Goal: Find contact information: Obtain details needed to contact an individual or organization

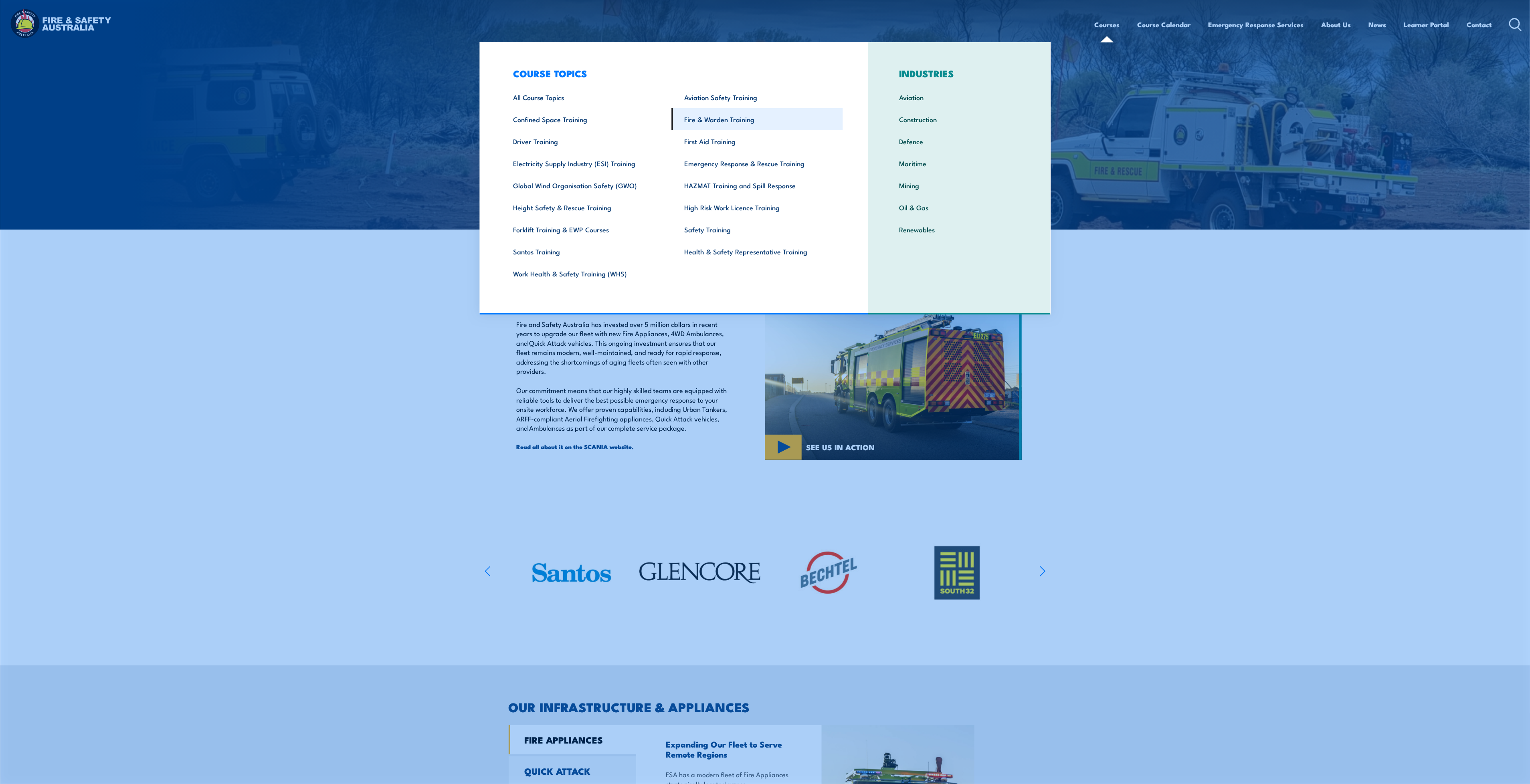
click at [743, 117] on link "Fire & Warden Training" at bounding box center [758, 119] width 172 height 22
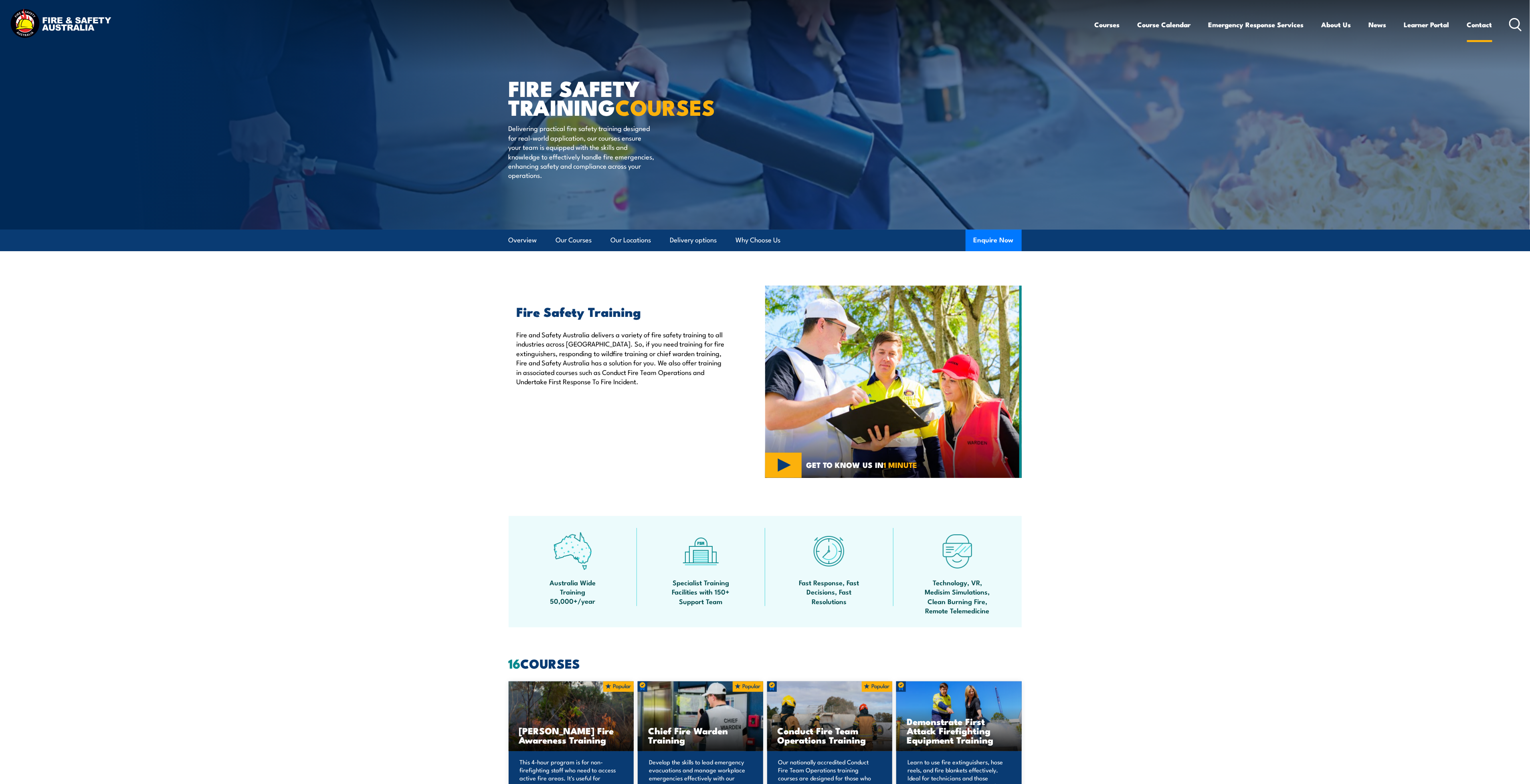
click at [1488, 22] on link "Contact" at bounding box center [1480, 25] width 26 height 22
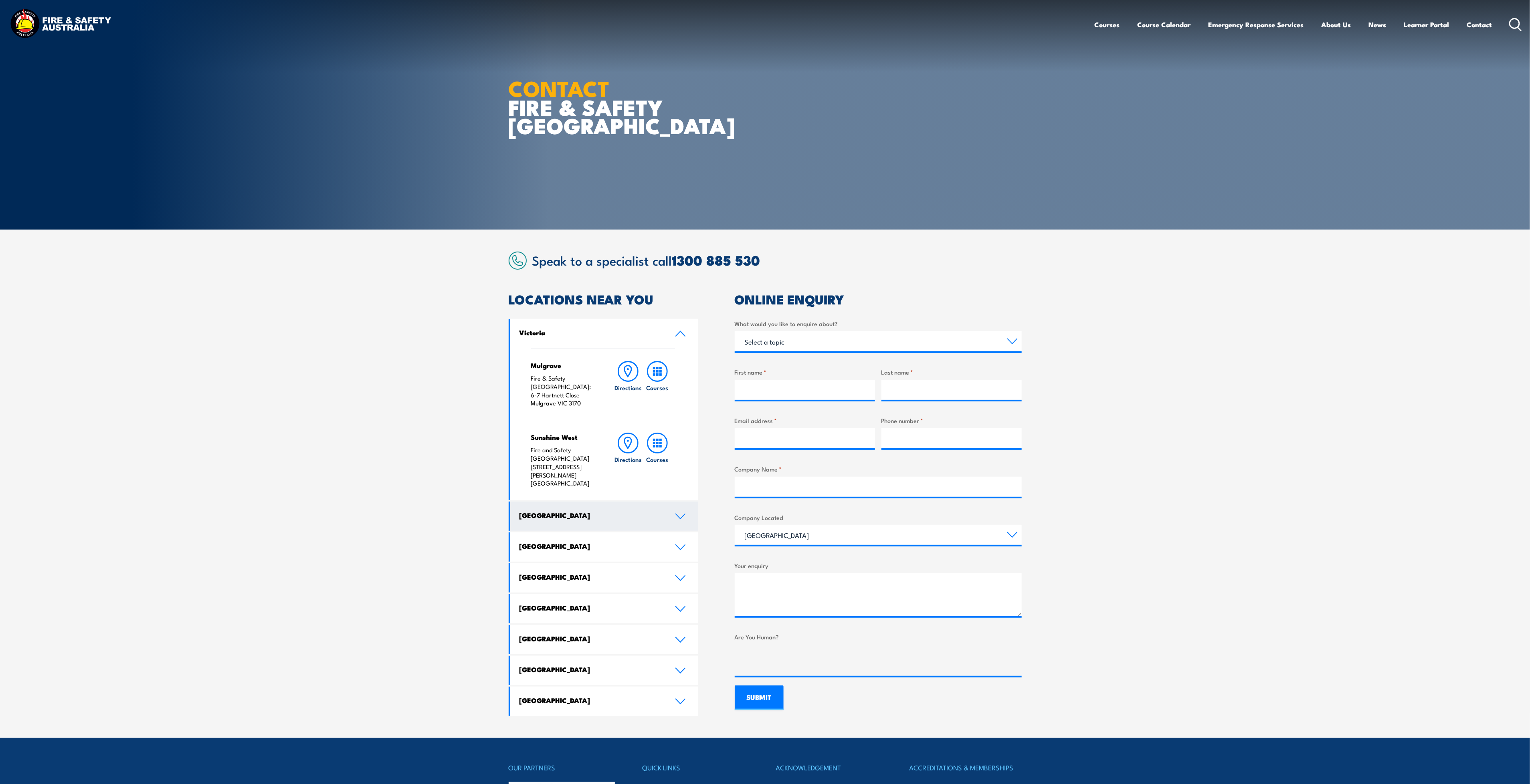
click at [676, 514] on icon at bounding box center [680, 517] width 11 height 7
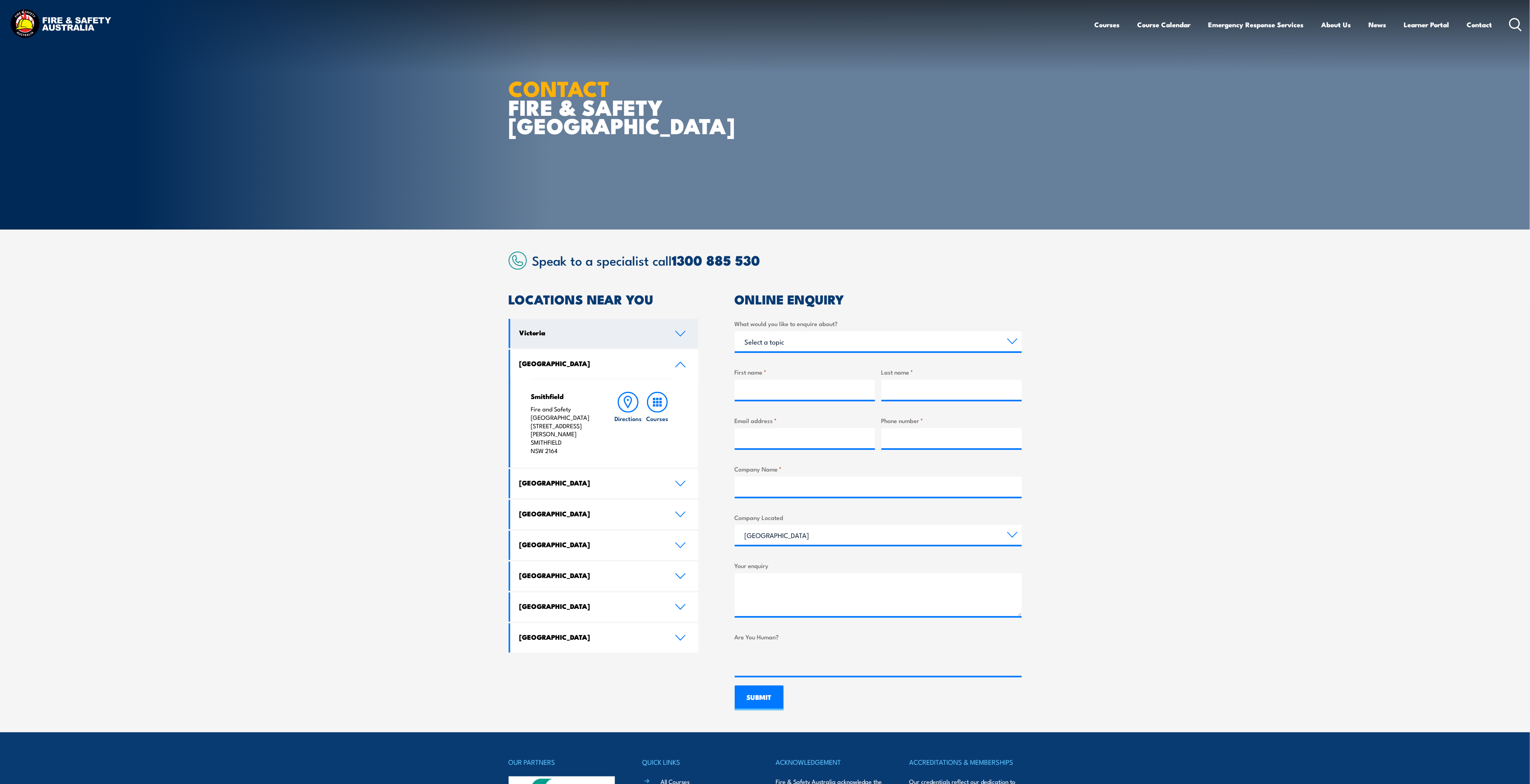
click at [679, 337] on link "Victoria" at bounding box center [604, 333] width 188 height 30
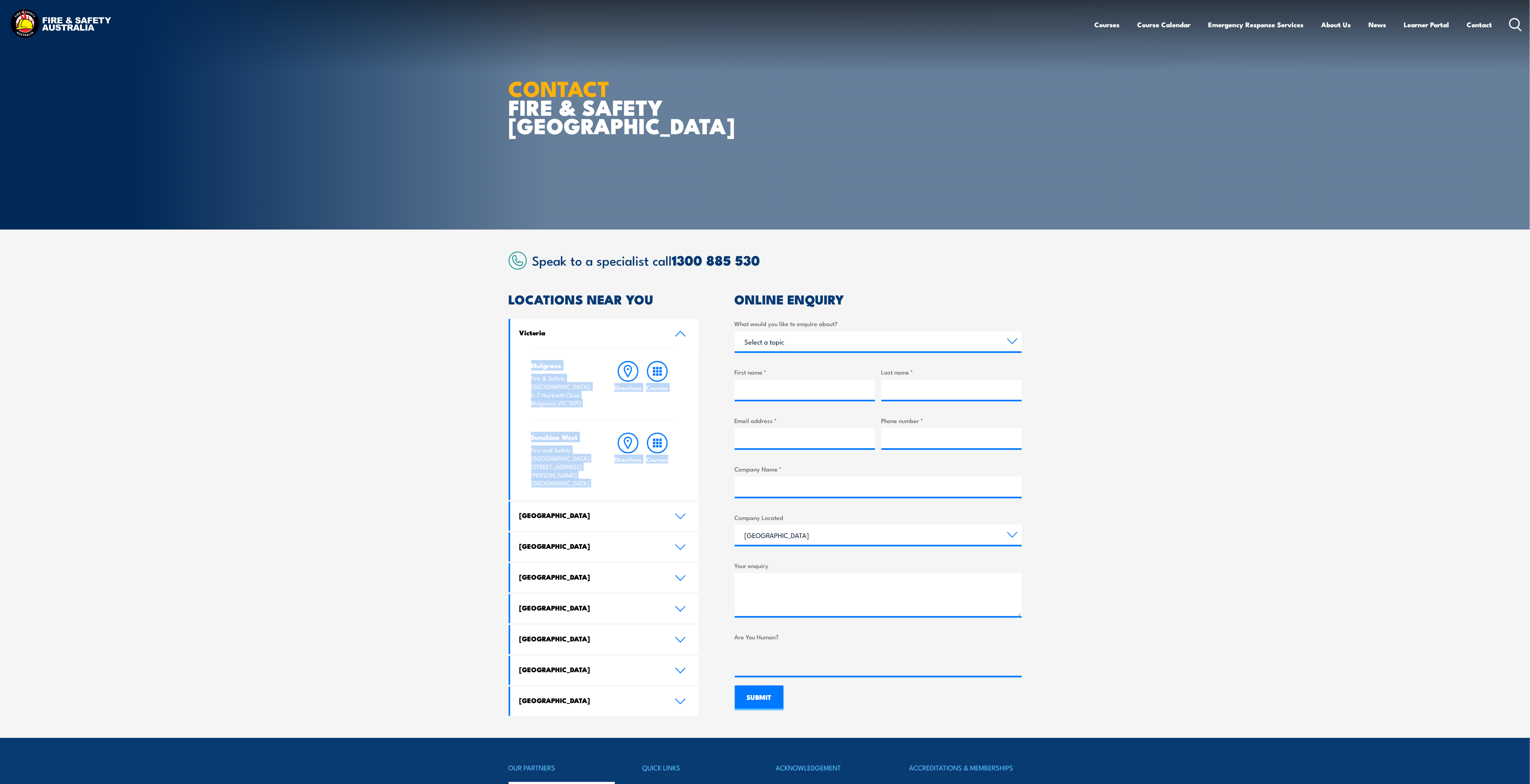
drag, startPoint x: 523, startPoint y: 364, endPoint x: 692, endPoint y: 468, distance: 198.4
click at [692, 468] on div "Mulgrave Fire & Safety [GEOGRAPHIC_DATA]: [STREET_ADDRESS][PERSON_NAME] Directi…" at bounding box center [604, 424] width 188 height 152
copy div "Mulgrave Fire & Safety [GEOGRAPHIC_DATA]: 6-7 [PERSON_NAME] Close [GEOGRAPHIC_D…"
click at [433, 549] on section "Speak to a specialist call [PHONE_NUMBER] LOCATIONS NEAR [GEOGRAPHIC_DATA] [GEO…" at bounding box center [765, 484] width 1530 height 509
click at [677, 502] on link "[GEOGRAPHIC_DATA]" at bounding box center [604, 517] width 188 height 30
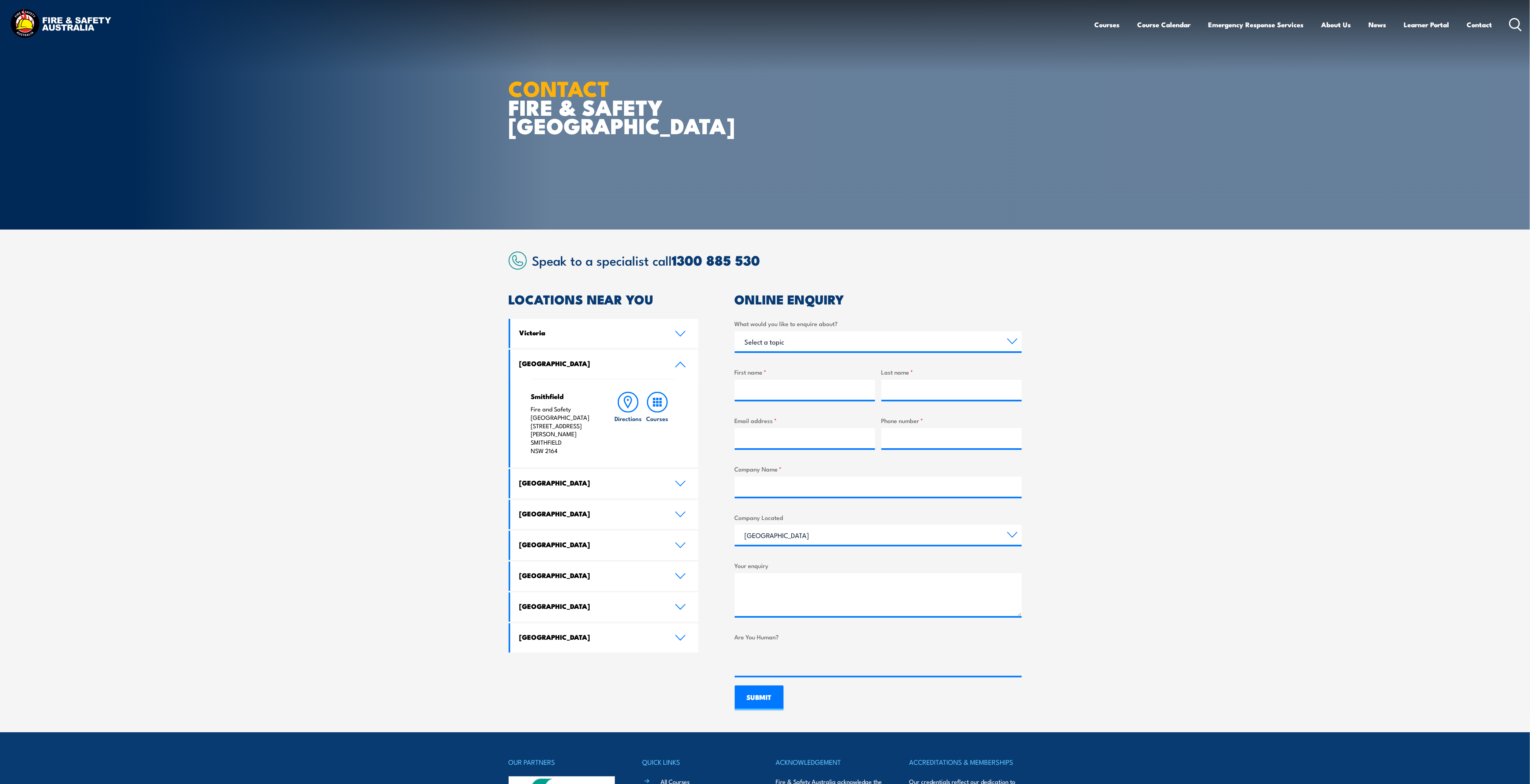
drag, startPoint x: 595, startPoint y: 439, endPoint x: 521, endPoint y: 394, distance: 86.6
click at [521, 394] on div "Smithfield Fire and Safety Australia [STREET_ADDRESS][PERSON_NAME] Directions C…" at bounding box center [604, 423] width 188 height 89
copy div "Smithfield Fire and Safety Australia [STREET_ADDRESS][PERSON_NAME]"
click at [400, 544] on section "Speak to a specialist call [PHONE_NUMBER] LOCATIONS NEAR [GEOGRAPHIC_DATA] [GEO…" at bounding box center [765, 481] width 1530 height 503
click at [687, 481] on link "[GEOGRAPHIC_DATA]" at bounding box center [604, 484] width 188 height 30
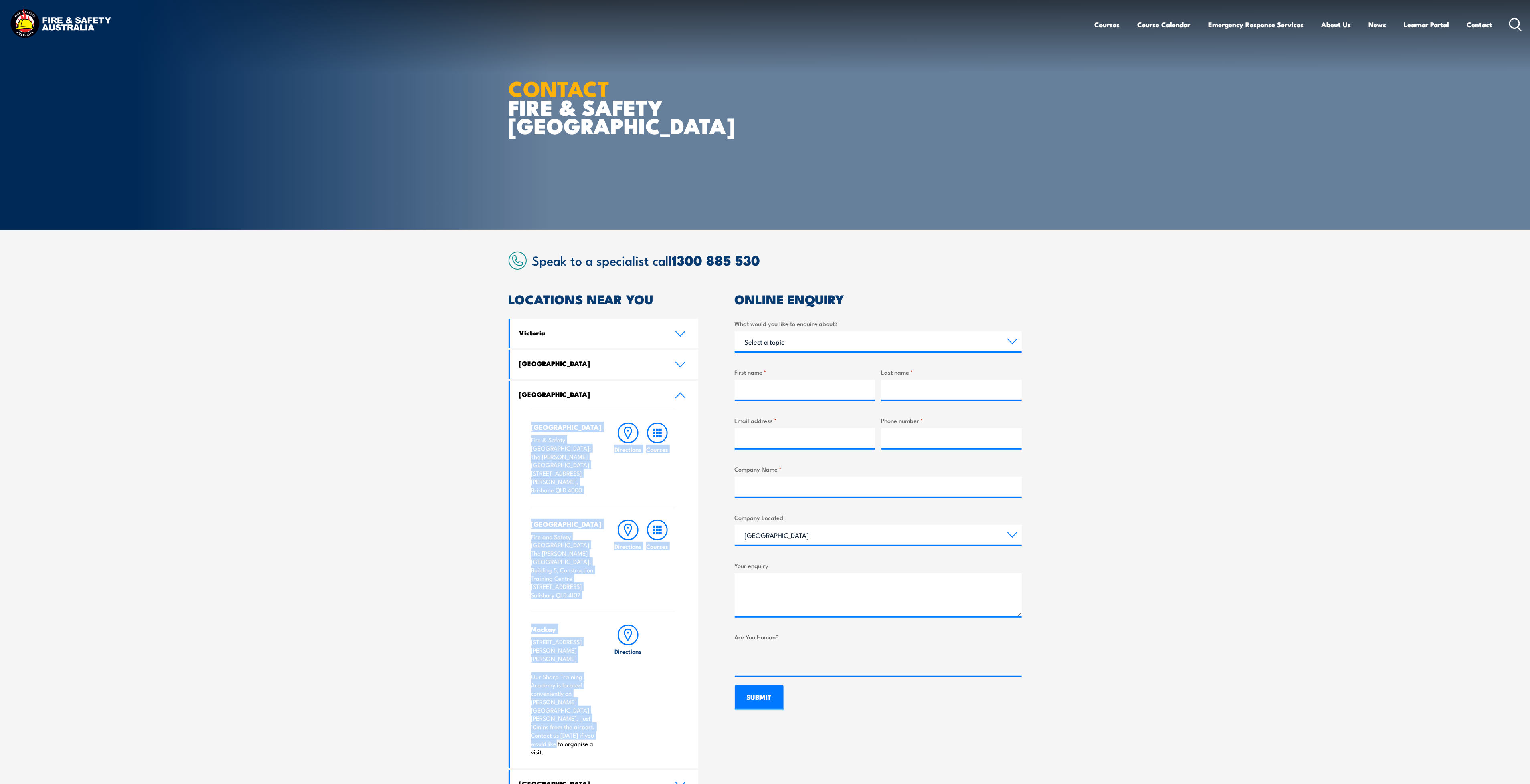
drag, startPoint x: 575, startPoint y: 711, endPoint x: 513, endPoint y: 428, distance: 289.7
click at [513, 428] on div "Brisbane City Fire & Safety [GEOGRAPHIC_DATA]: [GEOGRAPHIC_DATA][PERSON_NAME] […" at bounding box center [604, 590] width 188 height 359
copy div "Brisbane City Fire & Safety [GEOGRAPHIC_DATA]: [GEOGRAPHIC_DATA][PERSON_NAME] […"
click at [359, 604] on section "Speak to a specialist call [PHONE_NUMBER] LOCATIONS NEAR [GEOGRAPHIC_DATA] [GEO…" at bounding box center [765, 587] width 1530 height 715
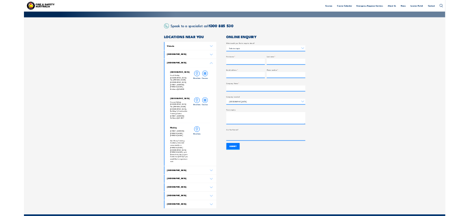
scroll to position [169, 0]
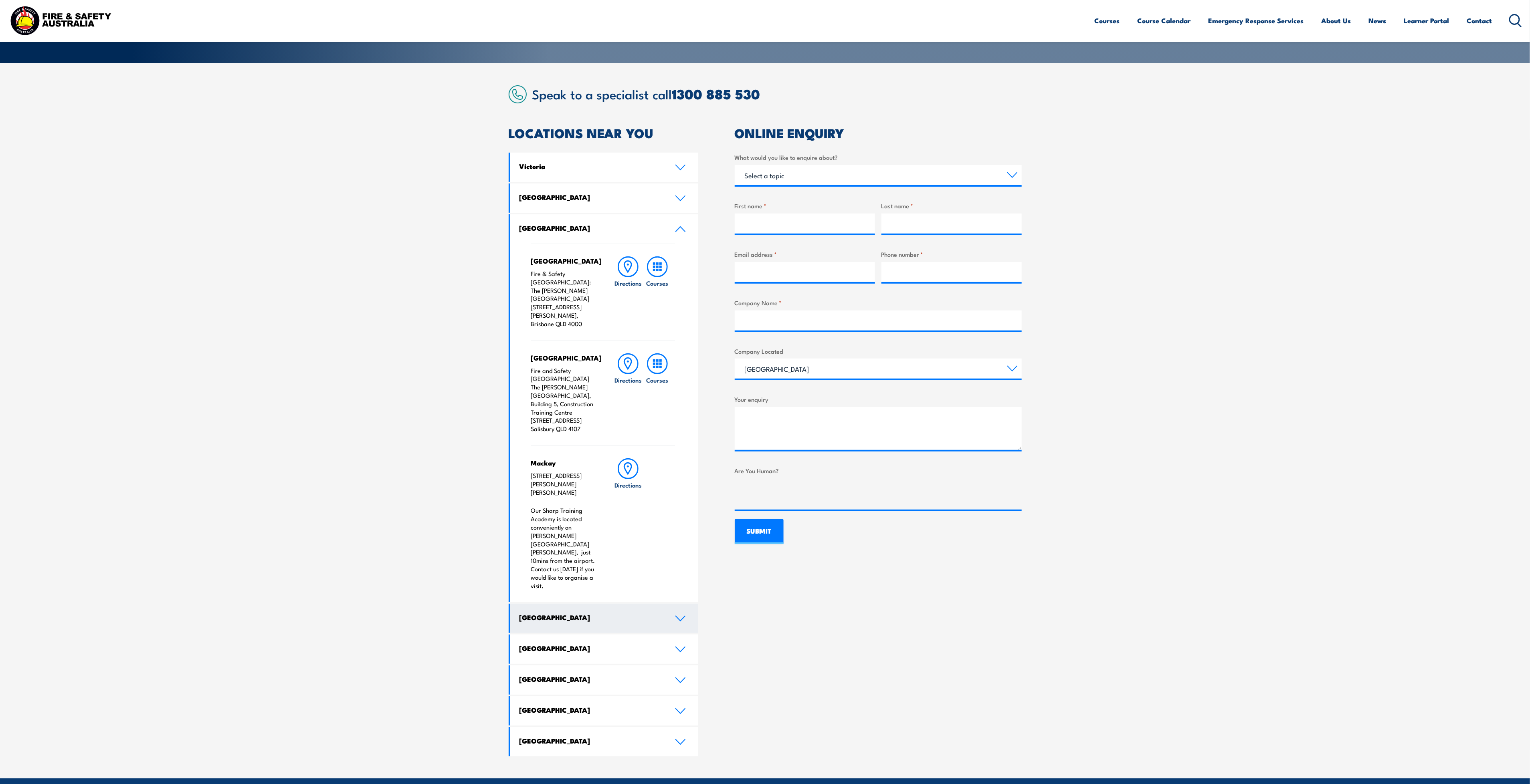
click at [679, 616] on icon at bounding box center [680, 618] width 9 height 5
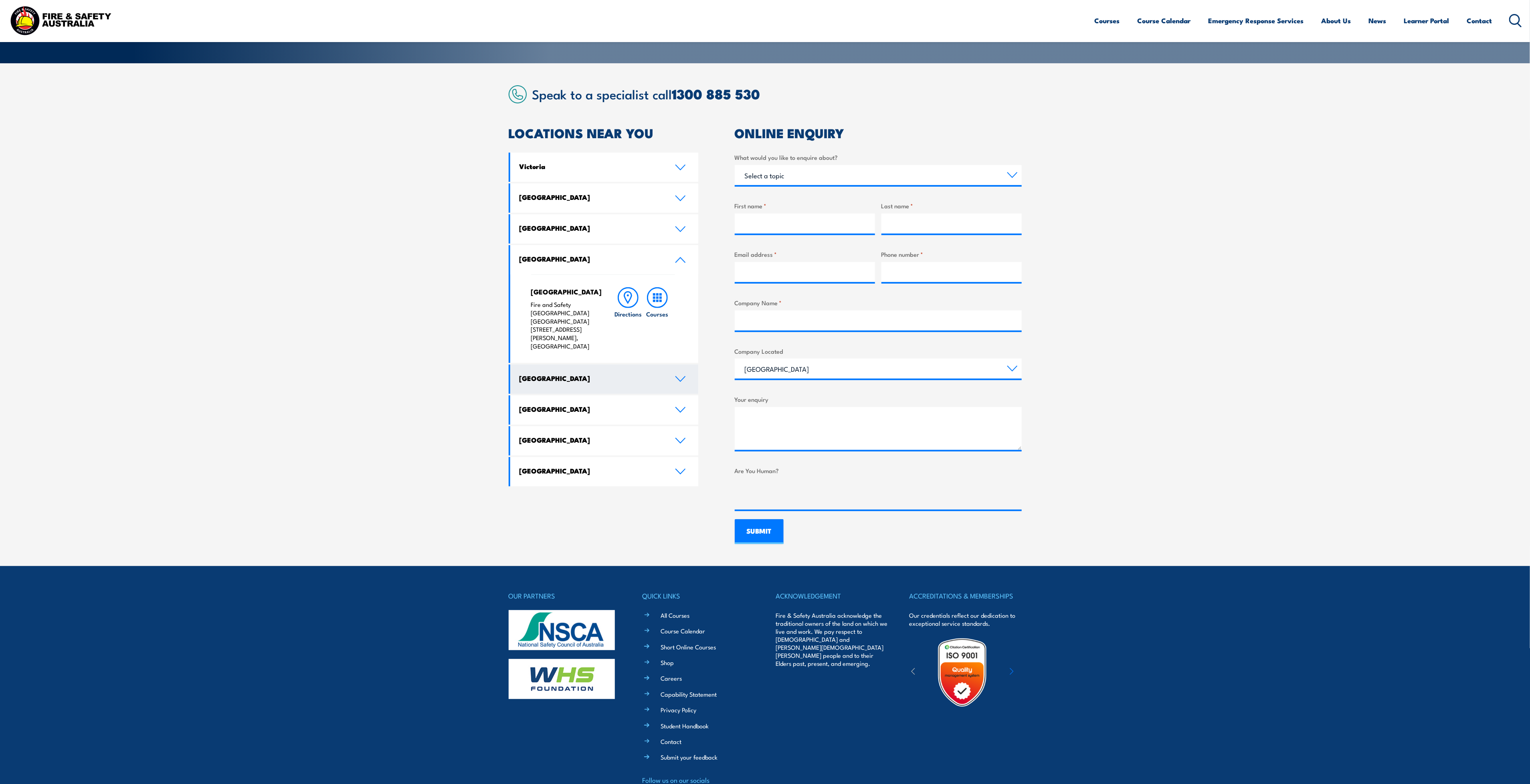
click at [681, 367] on link "[GEOGRAPHIC_DATA]" at bounding box center [604, 380] width 188 height 30
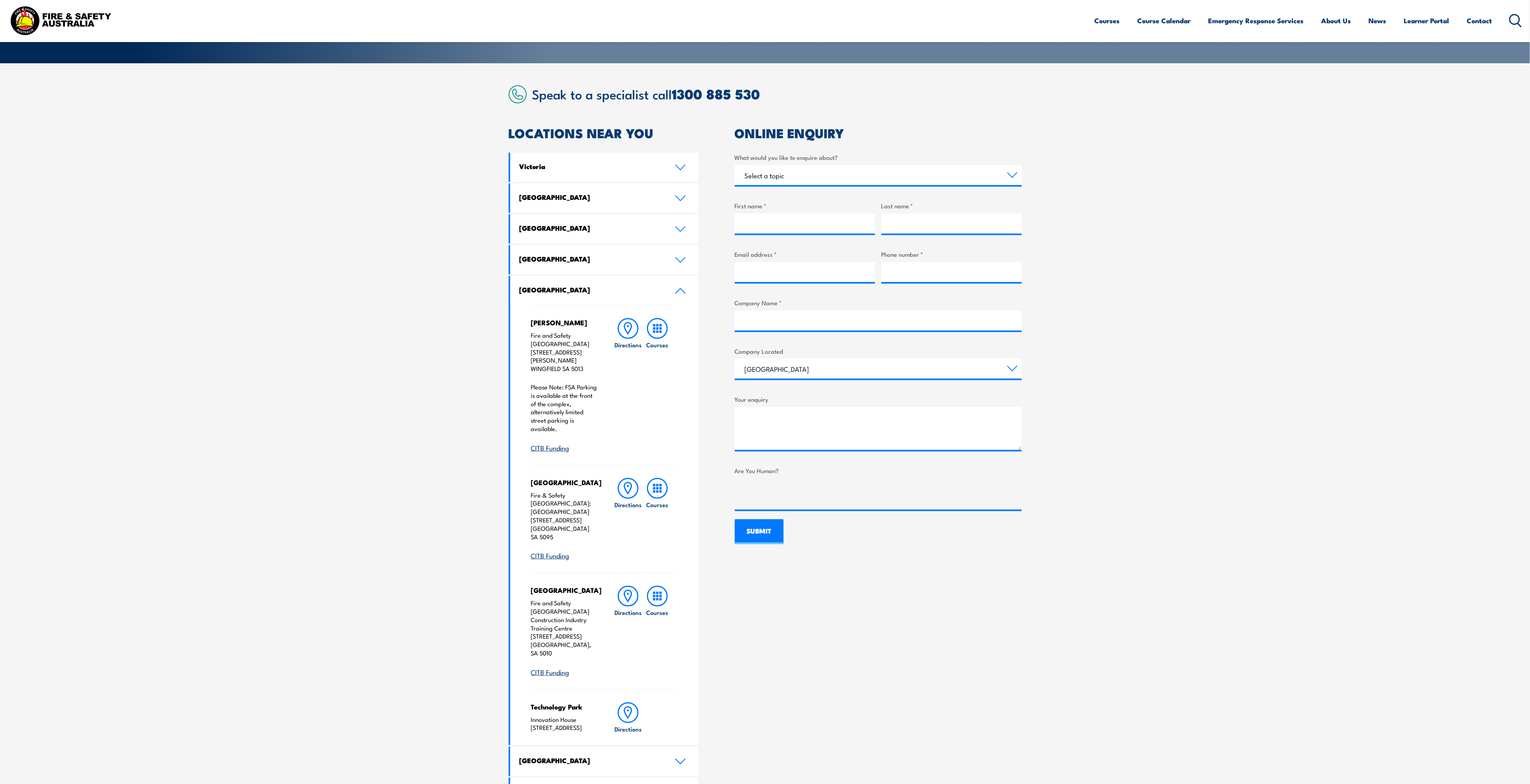
drag, startPoint x: 598, startPoint y: 705, endPoint x: 513, endPoint y: 323, distance: 391.3
click at [513, 323] on div "[PERSON_NAME] Fire and Safety Australia [STREET_ADDRESS][PERSON_NAME][PERSON_NA…" at bounding box center [604, 526] width 188 height 440
copy div "[PERSON_NAME] Fire and Safety Australia [STREET_ADDRESS][PERSON_NAME][PERSON_NA…"
click at [909, 650] on div "ONLINE ENQUIRY What would you like to enquire about? Select a topic Training Em…" at bounding box center [878, 482] width 287 height 711
click at [630, 747] on link "Australian Capital Territory" at bounding box center [604, 761] width 188 height 30
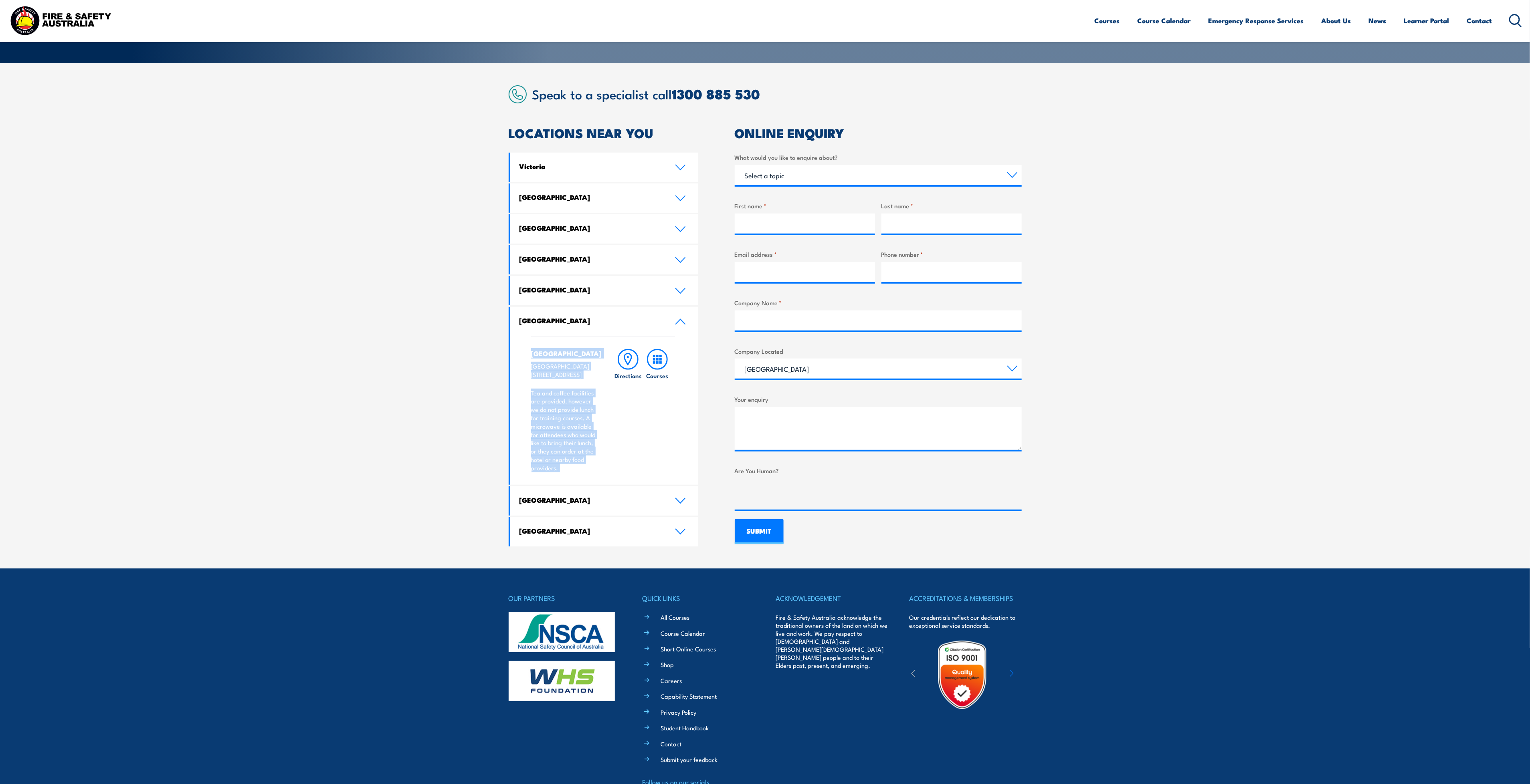
drag, startPoint x: 604, startPoint y: 490, endPoint x: 512, endPoint y: 341, distance: 175.1
click at [512, 341] on div "Canberra Garden City Hotel Canberra 55 Jerrabomberra Ave, Narrabundah, ACT, 260…" at bounding box center [604, 410] width 188 height 149
copy div "Canberra Garden City Hotel Canberra 55 Jerrabomberra Ave, Narrabundah, ACT, 260…"
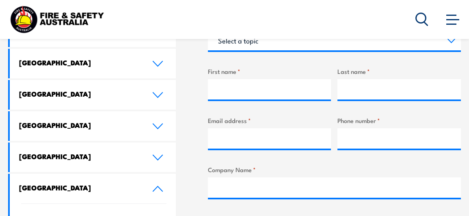
scroll to position [282, 0]
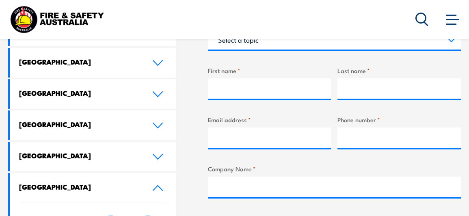
click at [161, 132] on link "Western Australia" at bounding box center [93, 126] width 166 height 30
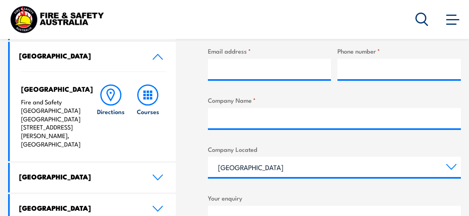
scroll to position [351, 0]
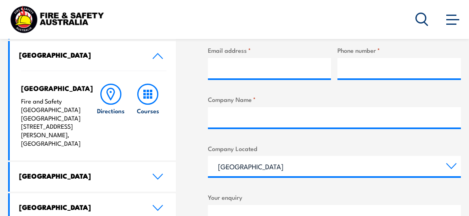
drag, startPoint x: 79, startPoint y: 128, endPoint x: 21, endPoint y: 88, distance: 70.9
click at [21, 88] on div "North Lake Fire and Safety Australia WHS Centre 128 Farrington Road, North Lake…" at bounding box center [54, 116] width 67 height 64
copy div "North Lake Fire and Safety Australia WHS Centre 128 Farrington Road, North Lake…"
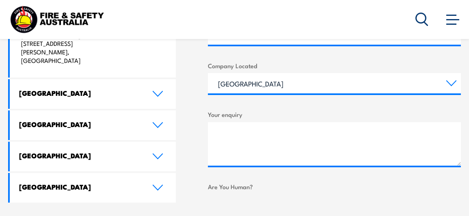
scroll to position [434, 0]
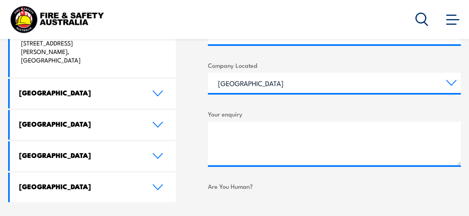
click at [152, 153] on icon at bounding box center [157, 156] width 11 height 7
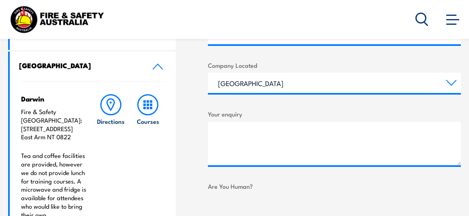
drag, startPoint x: 79, startPoint y: 132, endPoint x: 24, endPoint y: 104, distance: 61.8
click at [24, 104] on div "Darwin Fire & Safety Australia: 11 Nebo Road East Arm NT 0822 Tea and coffee fa…" at bounding box center [54, 156] width 67 height 125
drag, startPoint x: 20, startPoint y: 112, endPoint x: 80, endPoint y: 128, distance: 62.3
click at [80, 128] on div "Darwin Fire & Safety Australia: 11 Nebo Road East Arm NT 0822 Tea and coffee fa…" at bounding box center [93, 156] width 166 height 151
copy p "Fire & Safety Australia: 11 Nebo Road East Arm NT 0822"
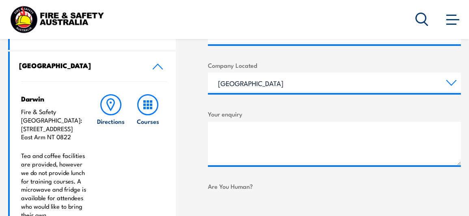
drag, startPoint x: 20, startPoint y: 100, endPoint x: 78, endPoint y: 127, distance: 64.7
click at [78, 127] on div "Darwin Fire & Safety Australia: 11 Nebo Road East Arm NT 0822 Tea and coffee fa…" at bounding box center [93, 156] width 166 height 151
copy div "Darwin Fire & Safety Australia: 11 Nebo Road East Arm NT 0822"
click at [46, 157] on p "Tea and coffee facilities are provided, however we do not provide lunch for tra…" at bounding box center [54, 185] width 67 height 67
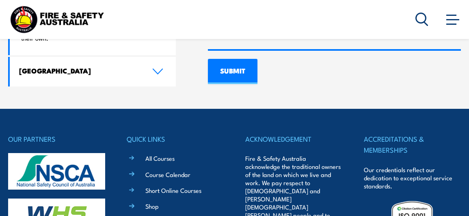
scroll to position [610, 0]
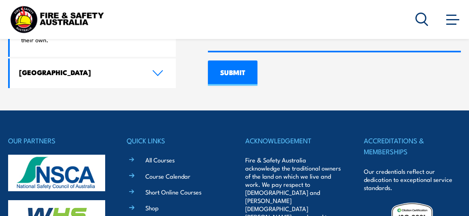
click at [37, 74] on link "Tasmania" at bounding box center [93, 74] width 166 height 30
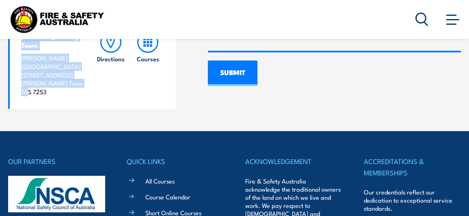
drag, startPoint x: 84, startPoint y: 71, endPoint x: 16, endPoint y: 41, distance: 74.4
click at [16, 41] on div "Sorell Fire & Safety Australia: South East Trade Training Centre 10 Forcett Str…" at bounding box center [93, 22] width 166 height 171
copy div "George Town George Town Trade Training Centre 162 Franklin Street George Town T…"
